Goal: Use online tool/utility: Utilize a website feature to perform a specific function

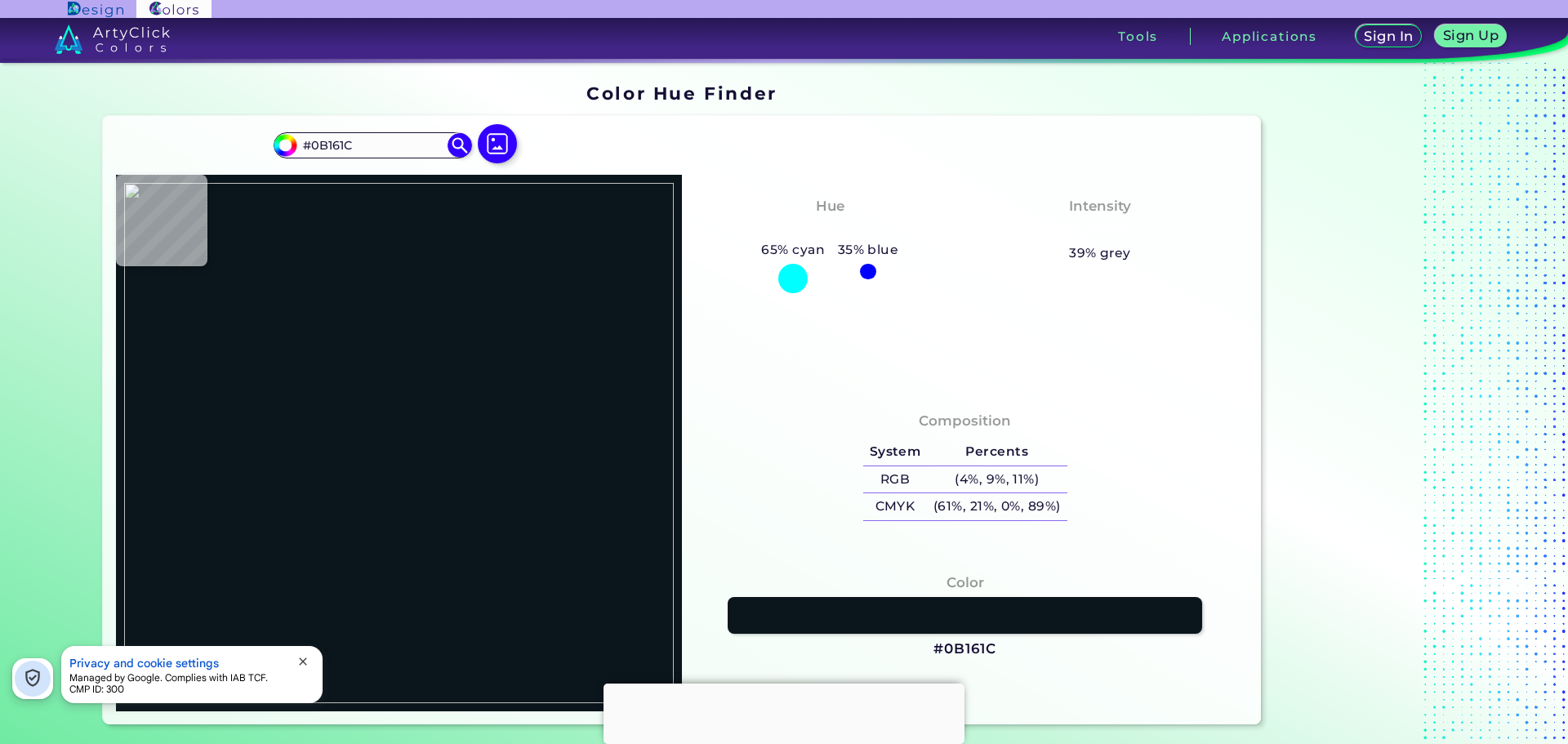
type input "#000000"
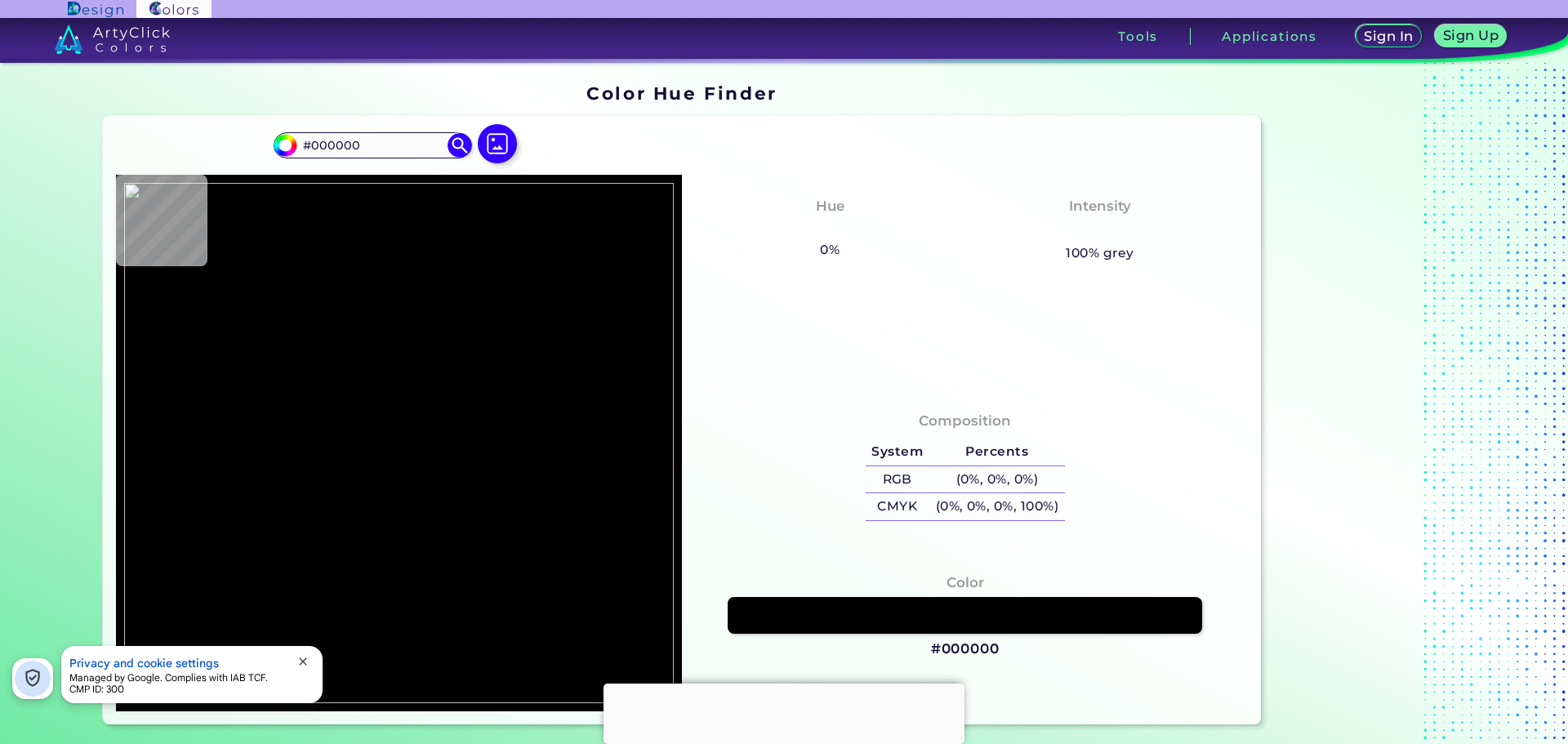
type input "#c4c0bc"
type input "#C4C0BC"
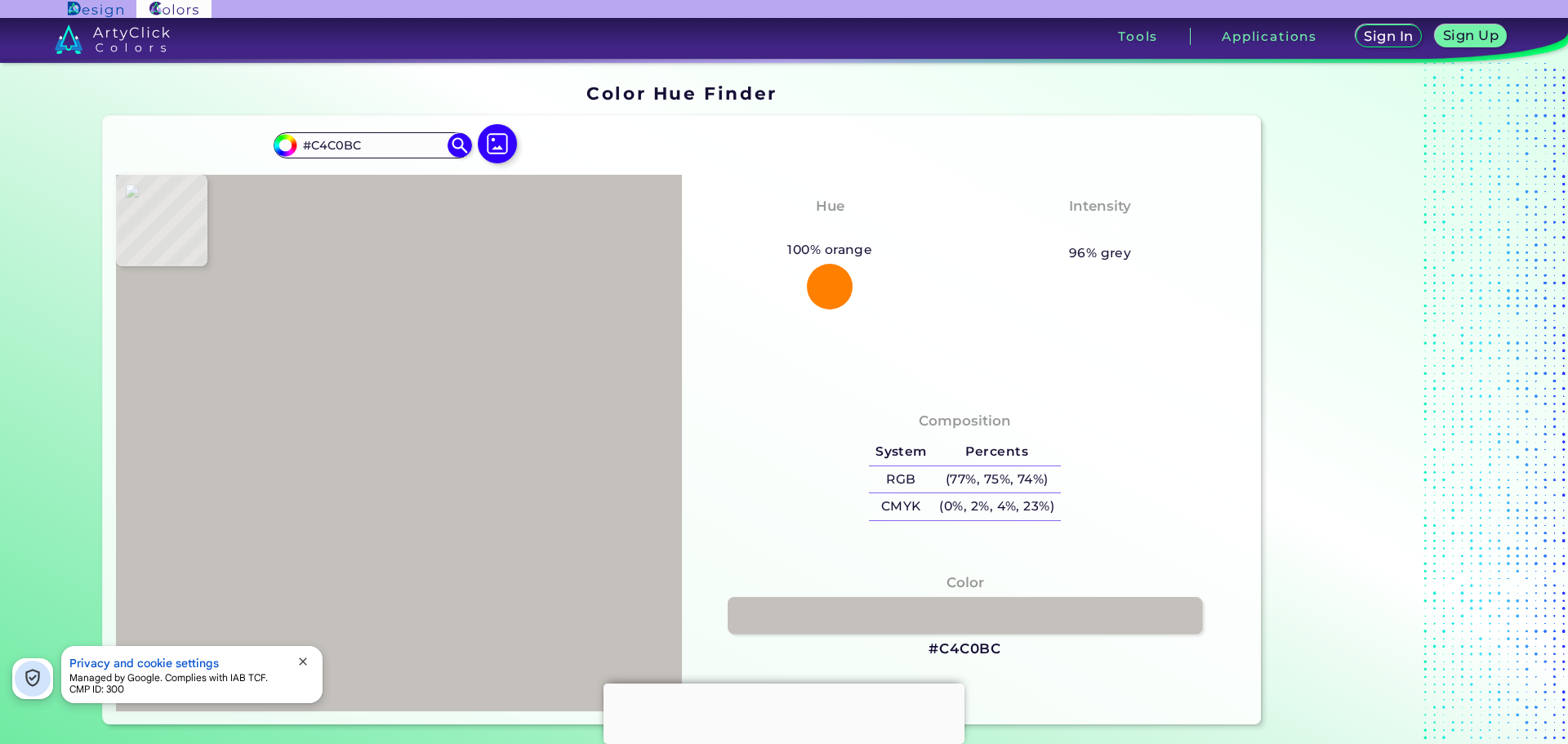
click at [388, 616] on img at bounding box center [398, 443] width 550 height 521
click at [966, 640] on h3 "#C4C0BC" at bounding box center [964, 649] width 73 height 20
click at [966, 640] on h3 "#C4C0BC copied" at bounding box center [964, 649] width 73 height 20
copy h3 "#"
click at [1023, 644] on p "copied" at bounding box center [1033, 649] width 47 height 20
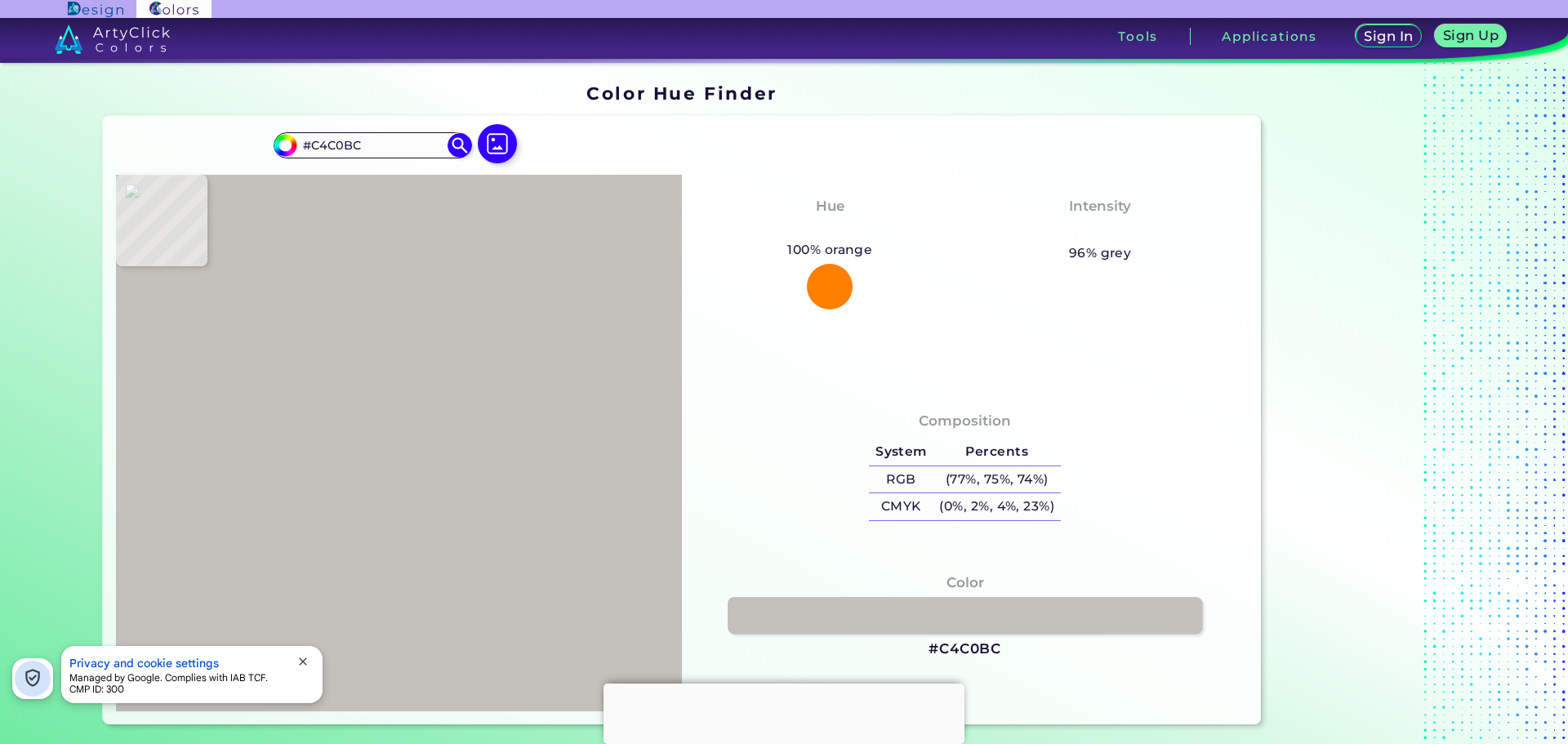
click at [976, 653] on h3 "#C4C0BC" at bounding box center [964, 649] width 73 height 20
click at [976, 653] on h3 "#C4C0BC copied" at bounding box center [964, 649] width 73 height 20
copy h3 "C4C0BC copied"
click at [978, 646] on h3 "#C4C0BC copied" at bounding box center [964, 649] width 73 height 20
drag, startPoint x: 932, startPoint y: 647, endPoint x: 993, endPoint y: 649, distance: 61.0
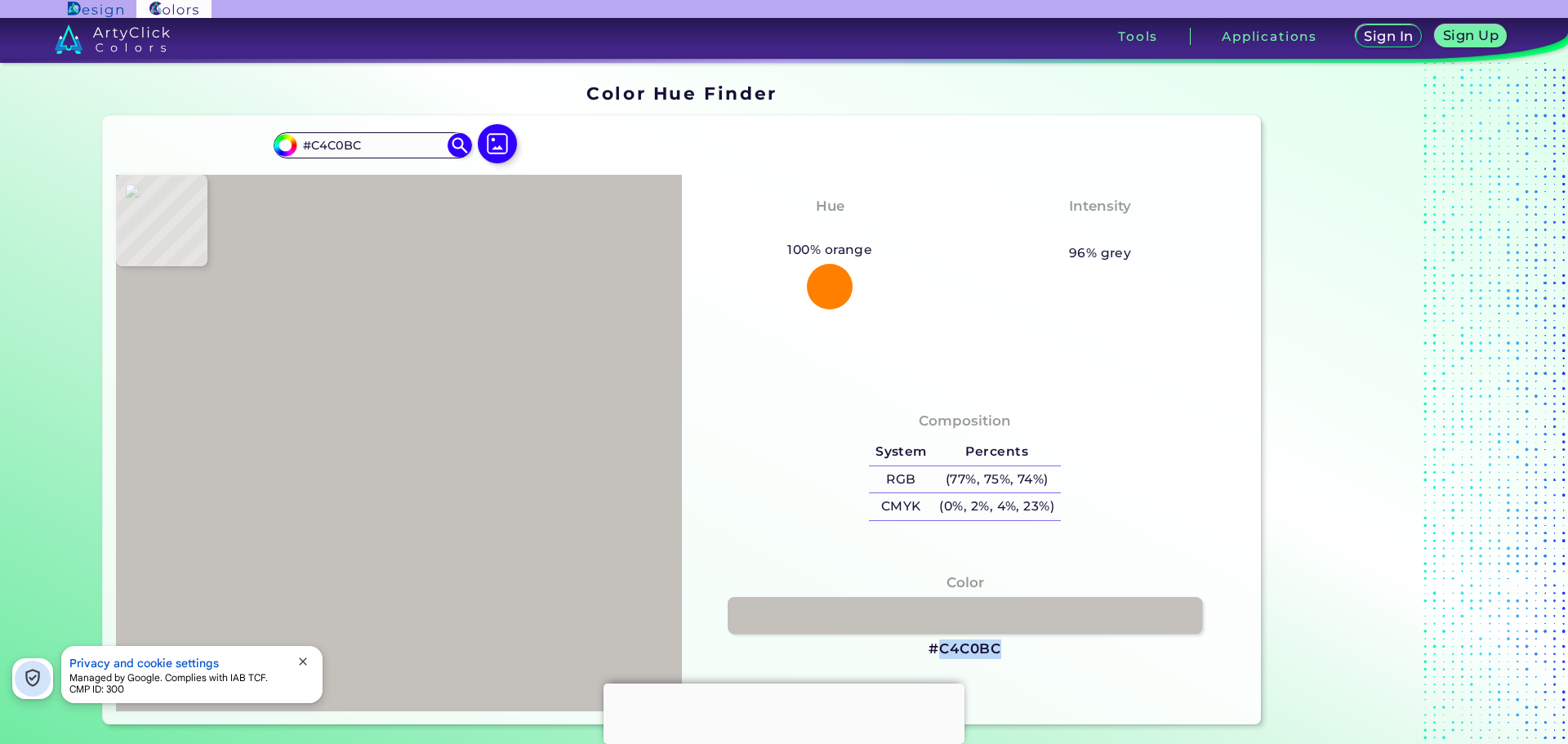
click at [993, 649] on h3 "#C4C0BC" at bounding box center [964, 649] width 73 height 20
copy h3 "C4C0BC"
click at [496, 151] on img at bounding box center [498, 145] width 47 height 47
click at [0, 0] on input "file" at bounding box center [0, 0] width 0 height 0
click at [345, 422] on img at bounding box center [398, 443] width 550 height 521
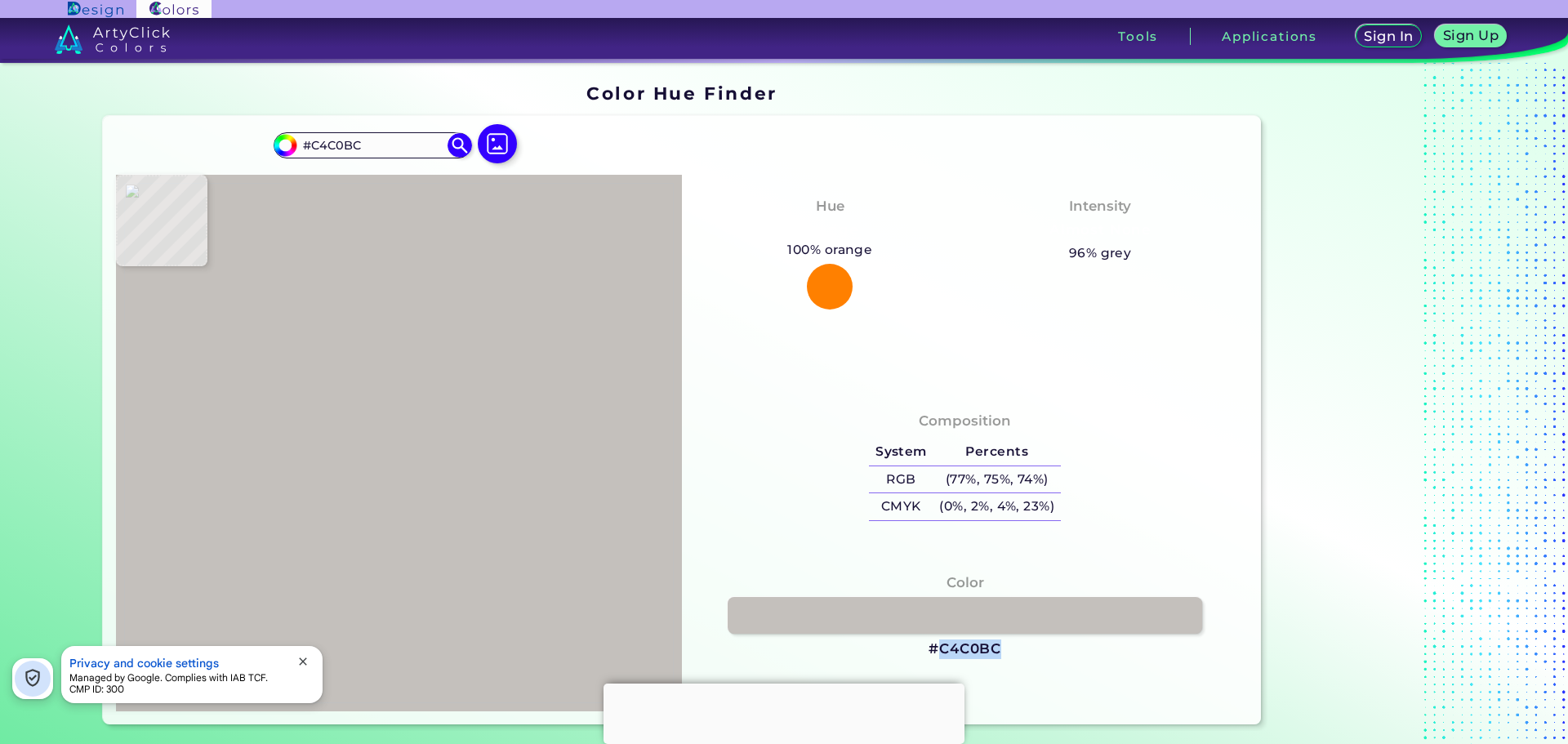
type input "#f1f0ef"
type input "#F1F0EF"
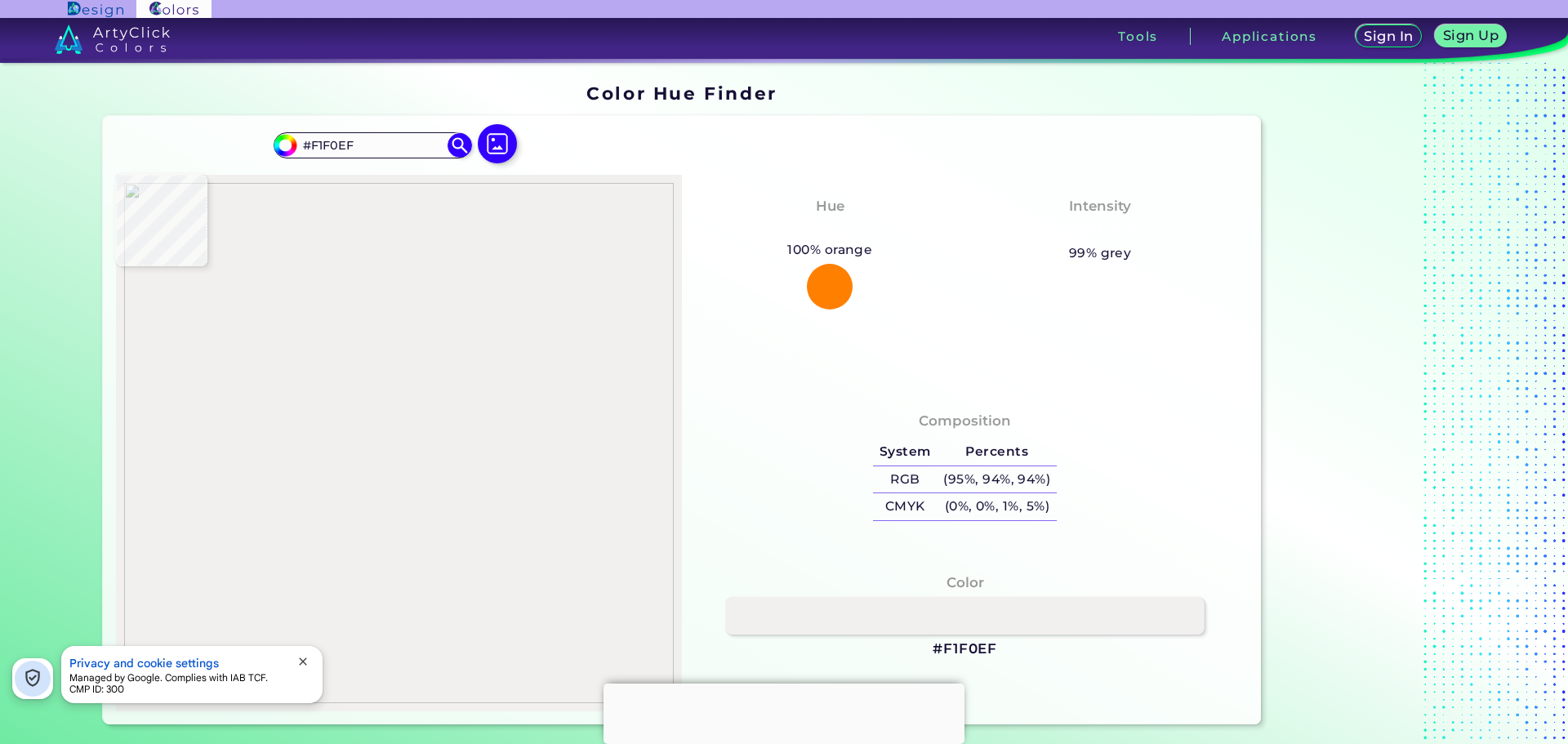
type input "#000000"
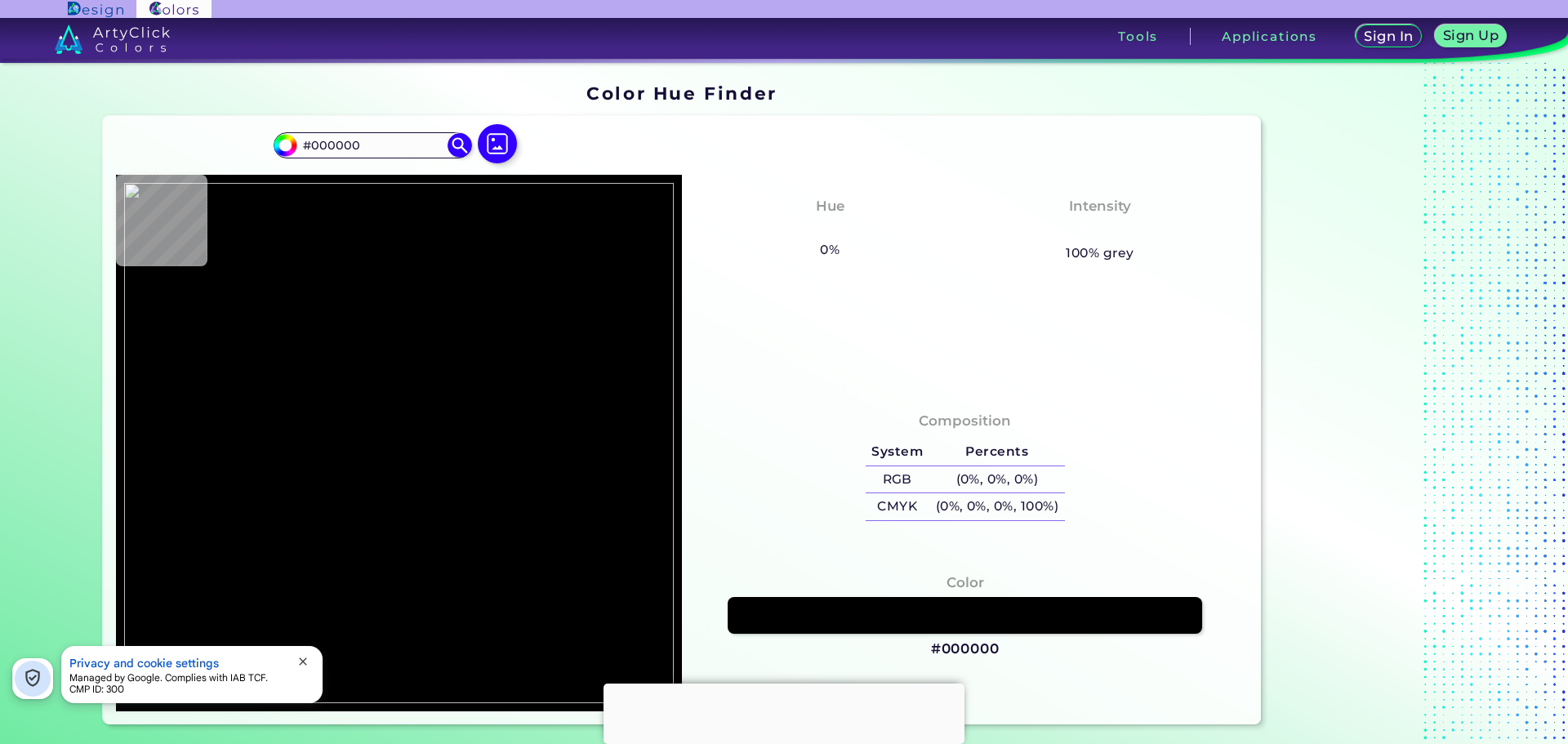
type input "#f1f0ef"
type input "#F1F0EF"
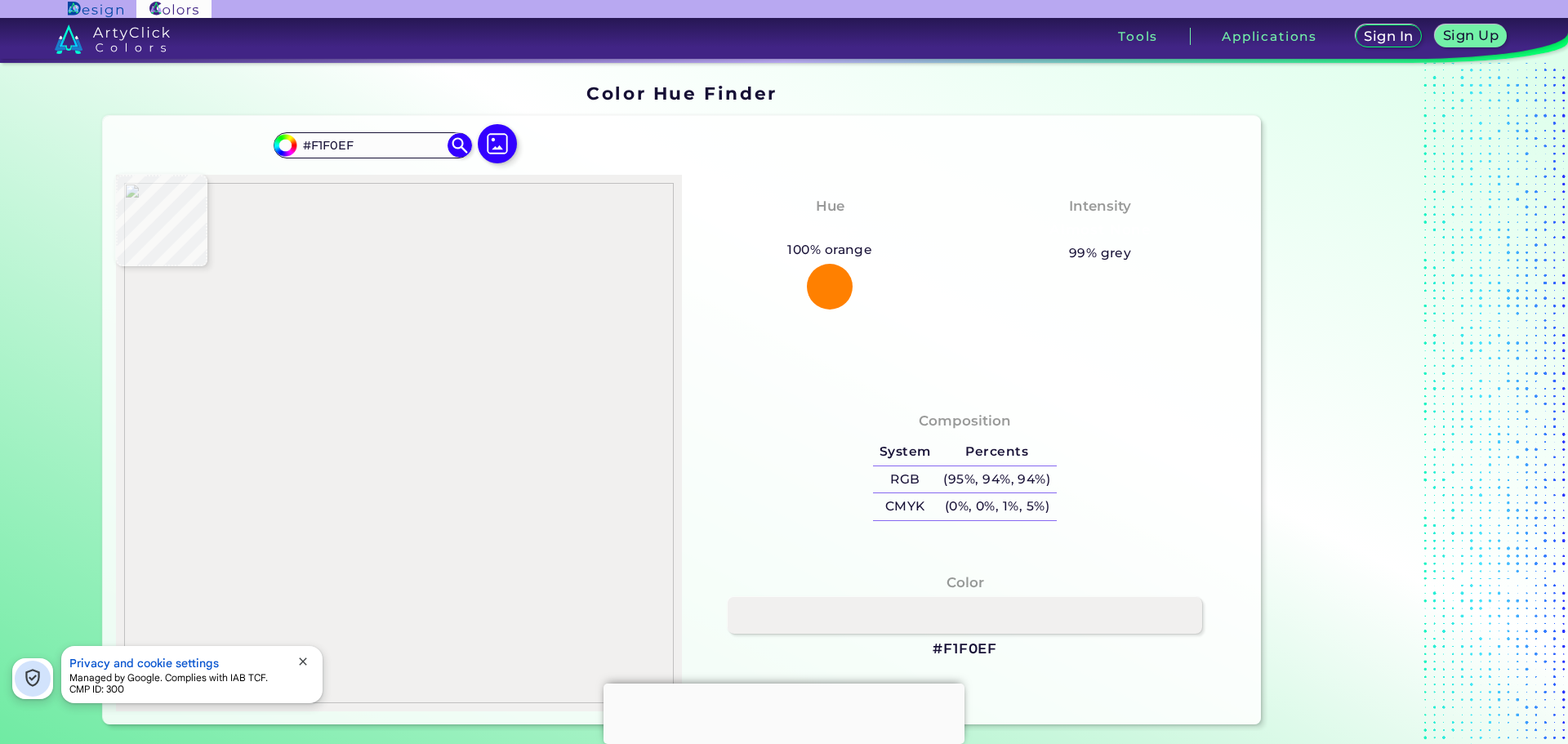
click at [551, 467] on img at bounding box center [398, 443] width 550 height 521
click at [944, 647] on h3 "#F1F0EF" at bounding box center [965, 649] width 64 height 20
drag, startPoint x: 941, startPoint y: 647, endPoint x: 1001, endPoint y: 646, distance: 60.0
click at [1001, 646] on div "Color #F1F0EF" at bounding box center [964, 616] width 539 height 104
copy h3 "F1F0EF"
